Goal: Go to known website: Access a specific website the user already knows

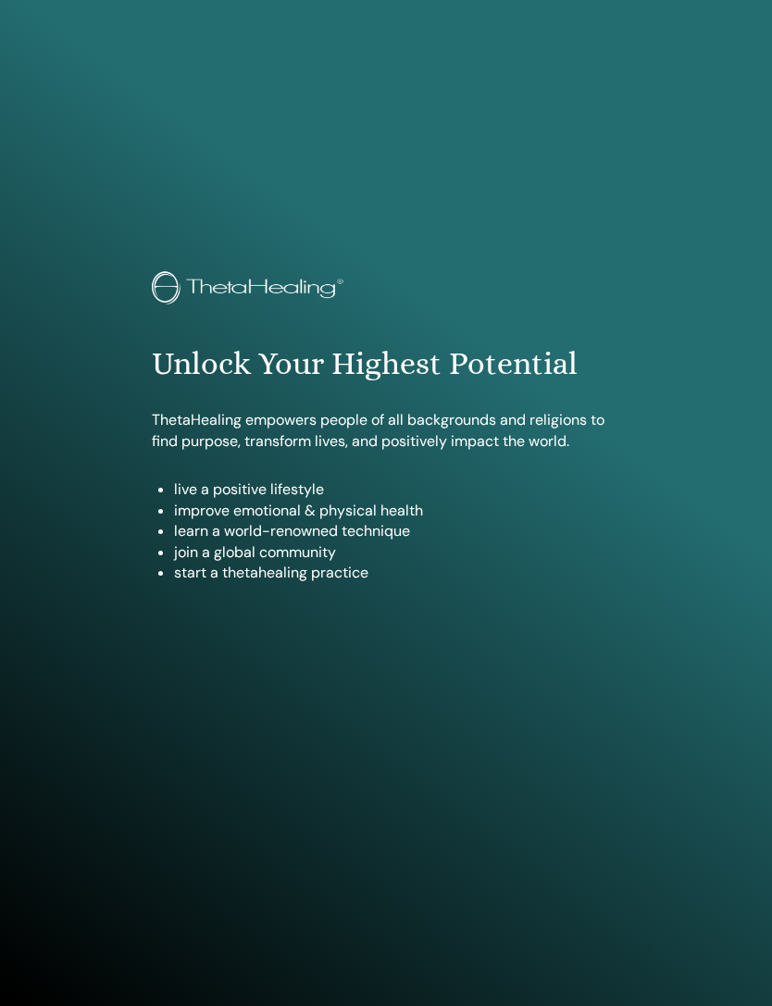
click at [212, 271] on img at bounding box center [250, 289] width 197 height 37
click at [197, 420] on p "ThetaHealing empowers people of all backgrounds and religions to find purpose, …" at bounding box center [386, 431] width 468 height 42
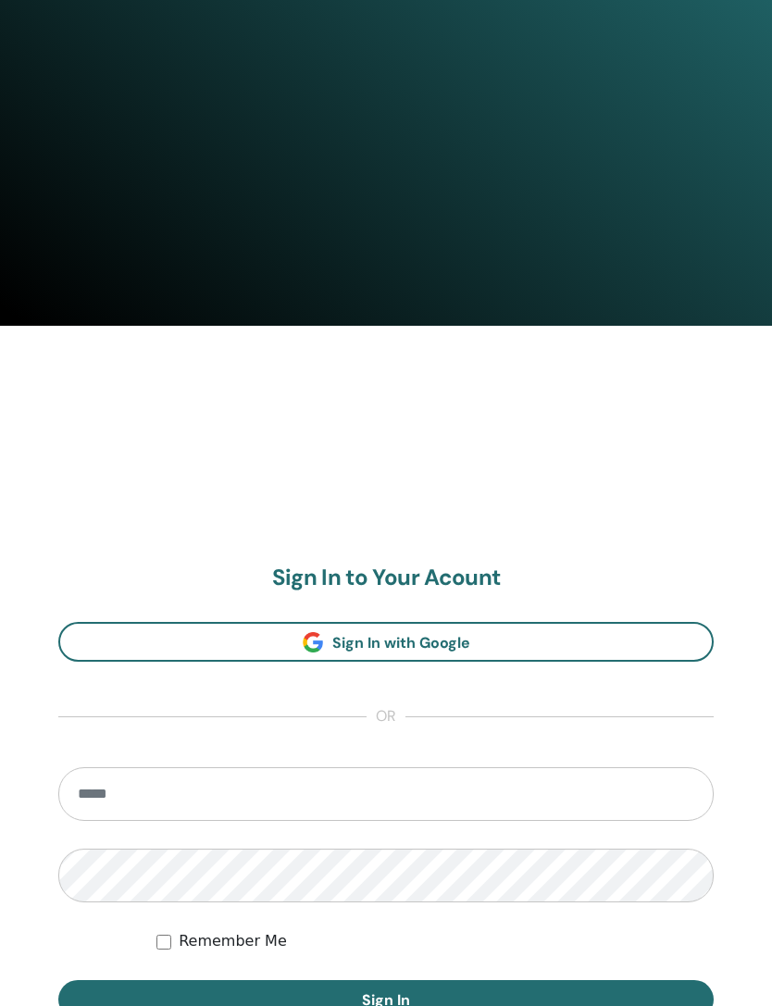
scroll to position [947, 0]
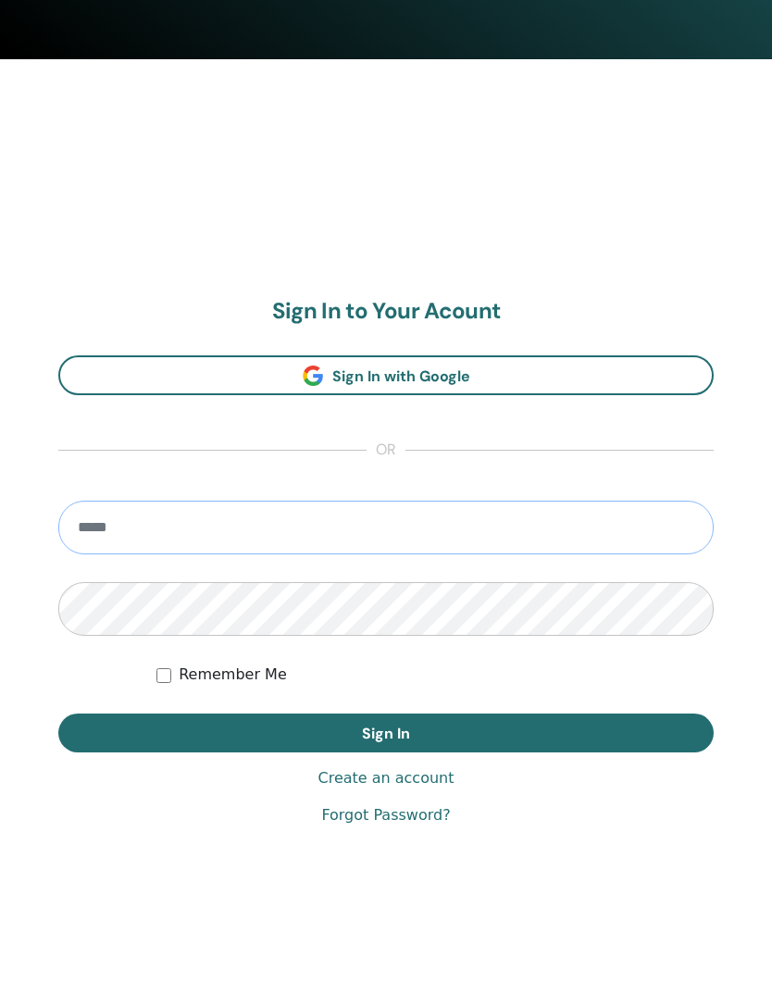
click at [131, 534] on input "email" at bounding box center [385, 528] width 655 height 54
type input "**********"
click at [334, 732] on button "Sign In" at bounding box center [385, 733] width 655 height 39
click at [385, 714] on button "Sign In" at bounding box center [385, 733] width 655 height 39
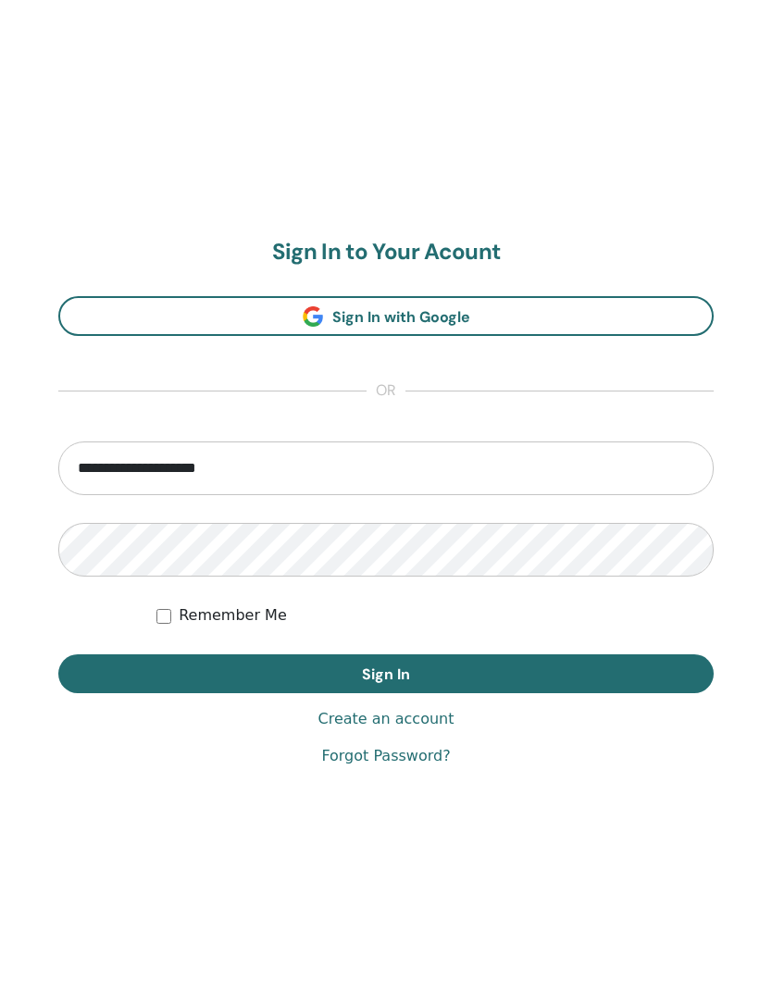
click at [374, 681] on span "Sign In" at bounding box center [386, 674] width 48 height 19
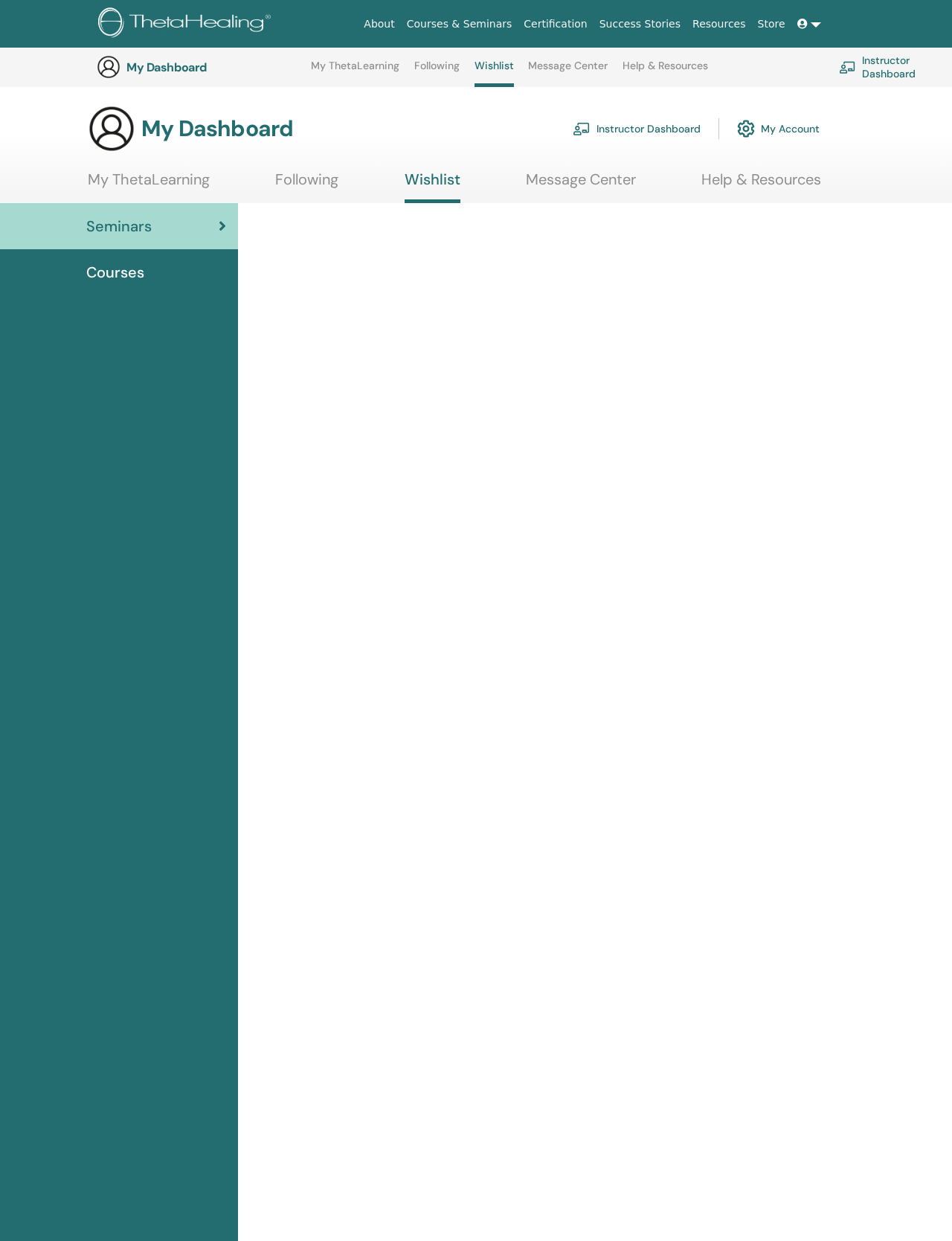
scroll to position [215, 0]
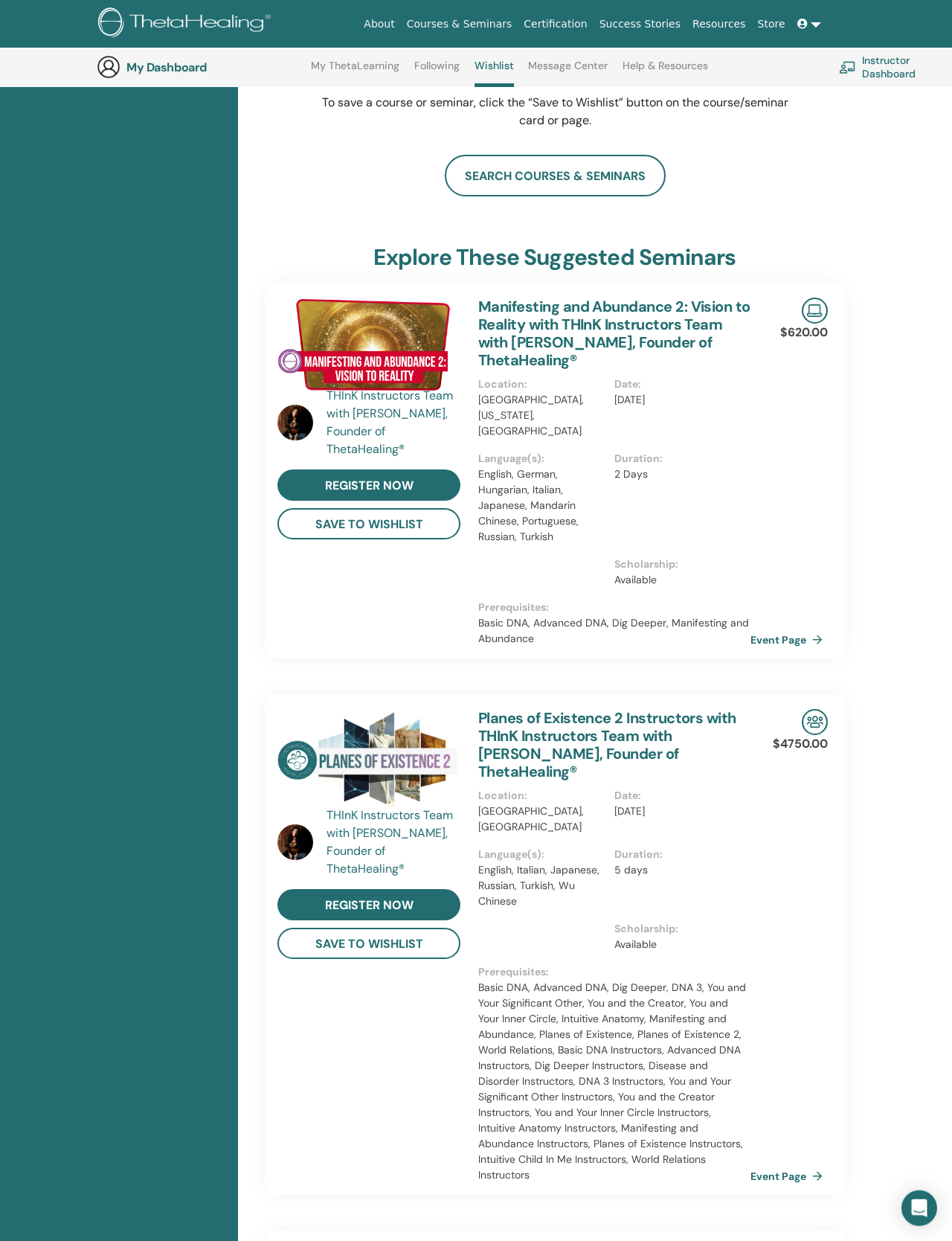
click at [764, 24] on link "Store" at bounding box center [771, 24] width 39 height 27
